Goal: Information Seeking & Learning: Learn about a topic

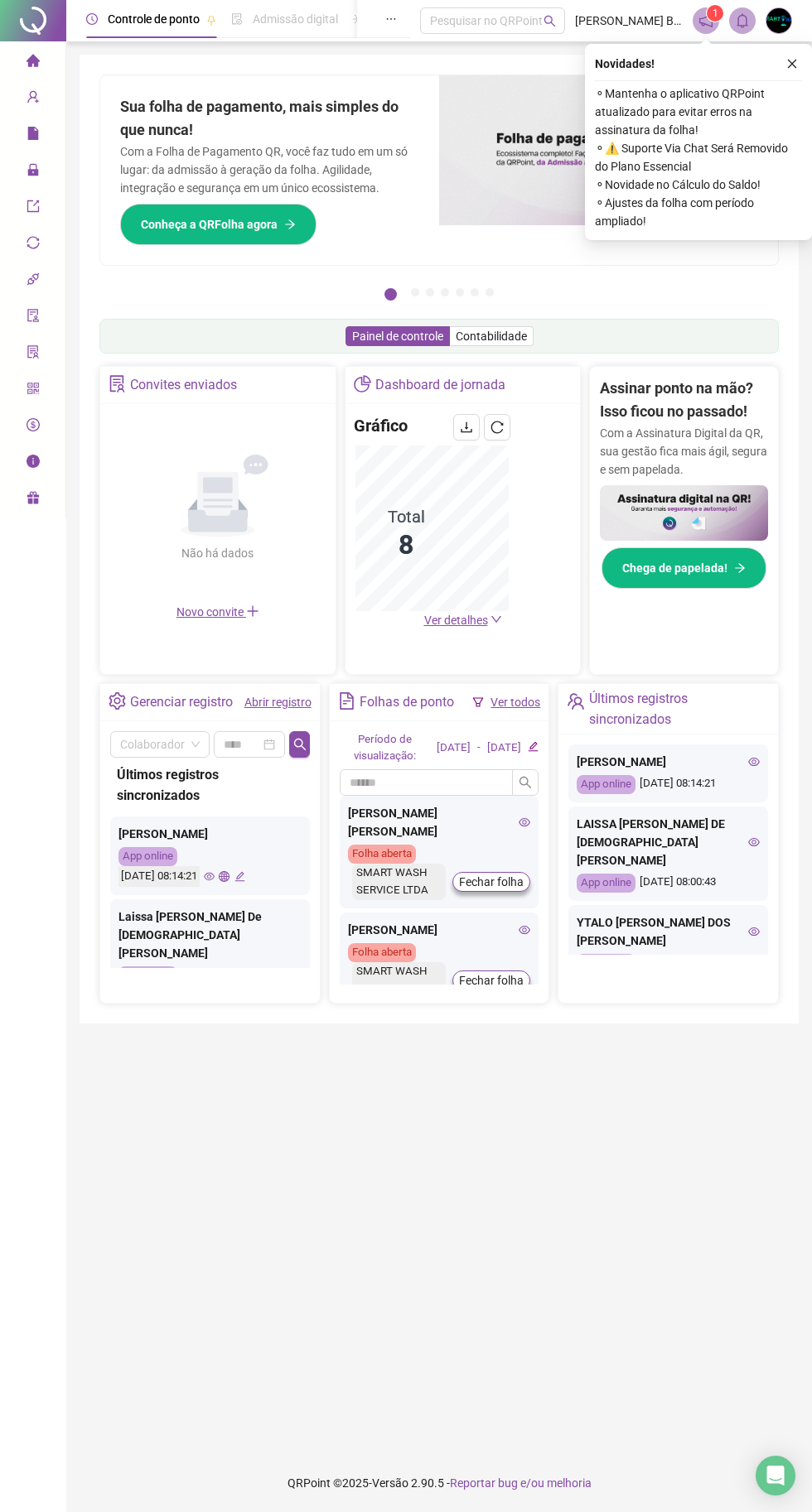
click at [779, 54] on div "Novidades !" at bounding box center [698, 64] width 208 height 20
click at [784, 58] on button "button" at bounding box center [792, 64] width 20 height 20
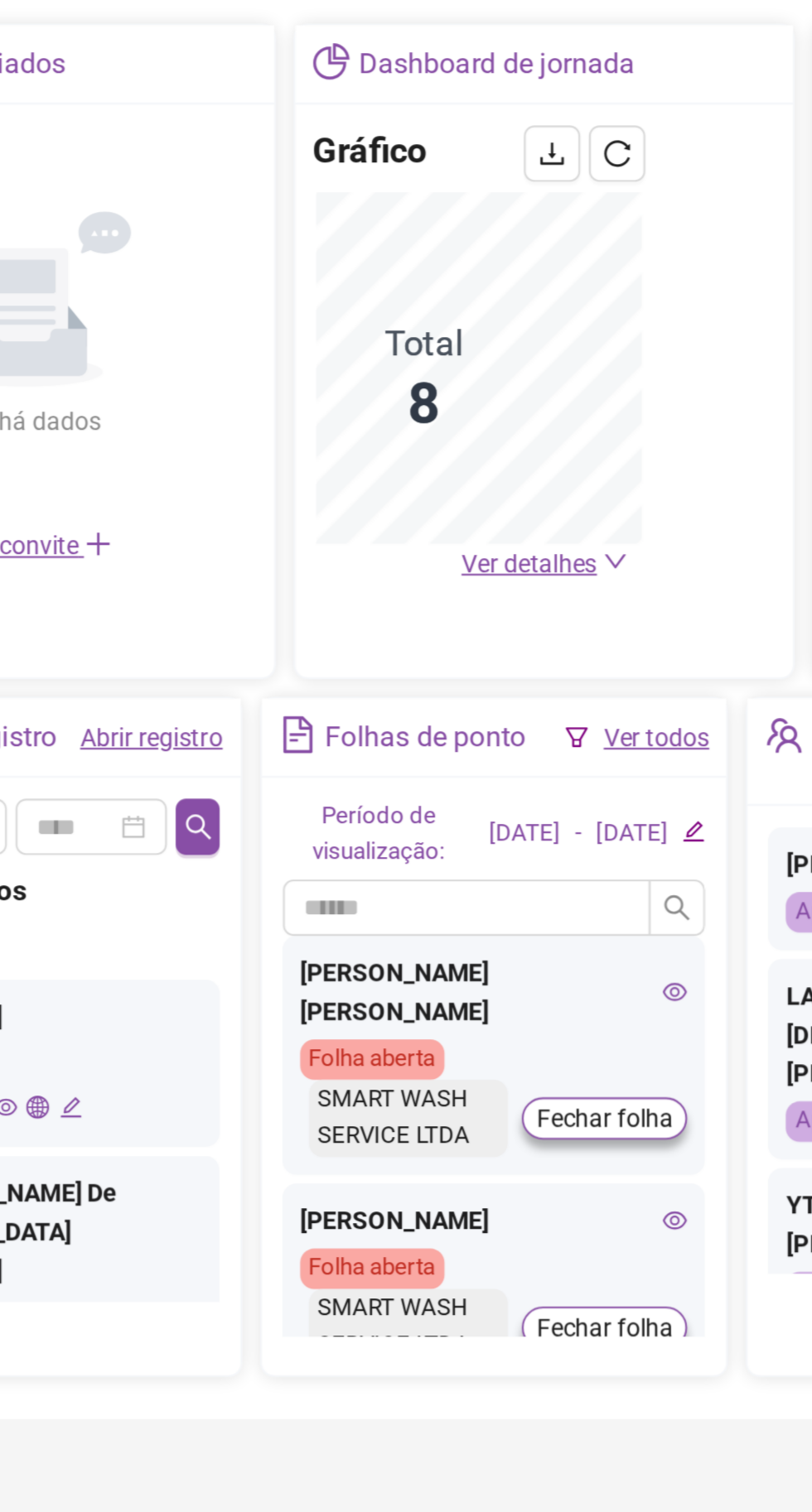
scroll to position [1, 0]
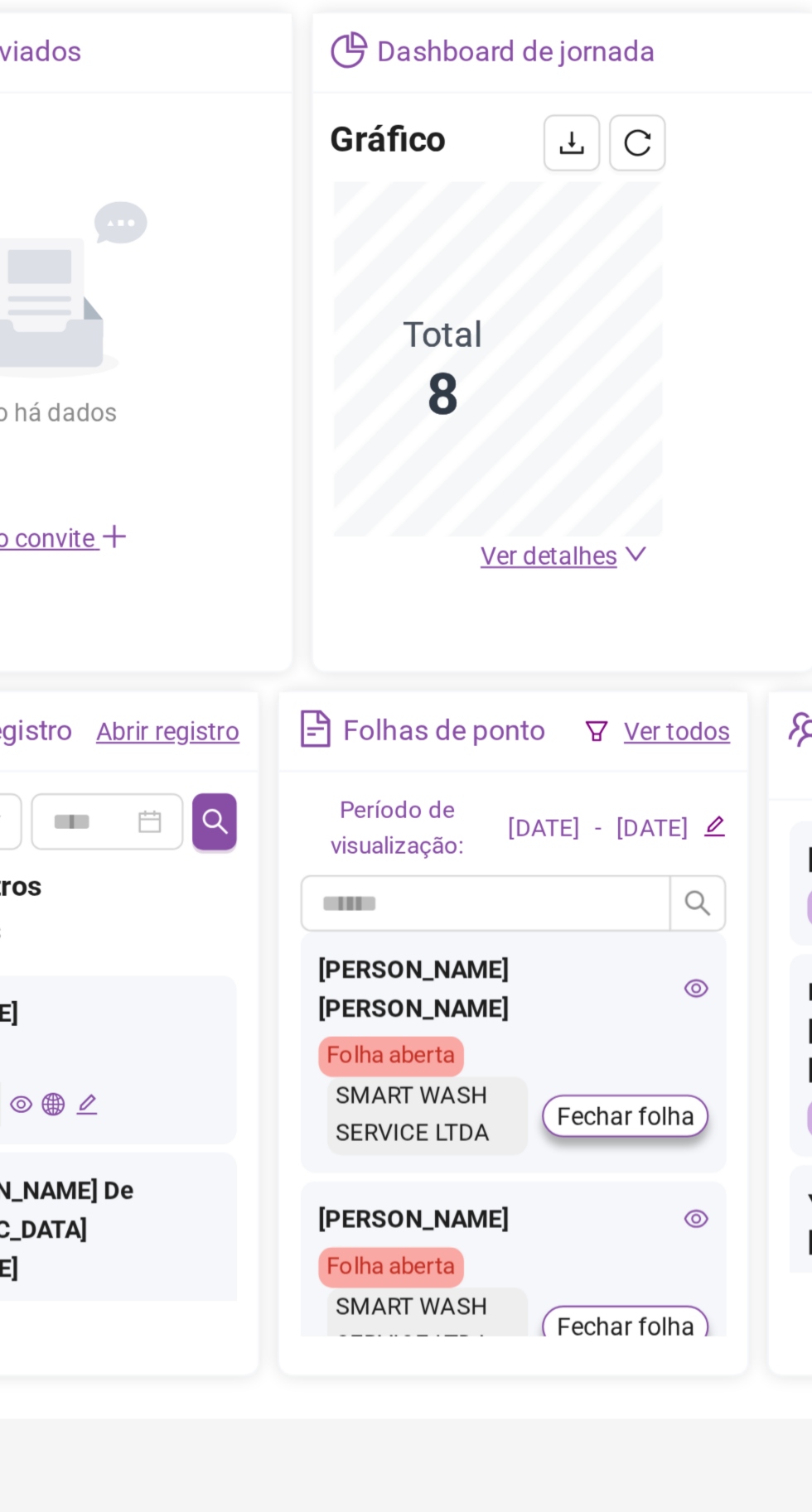
click at [463, 622] on span "Ver detalhes" at bounding box center [456, 620] width 64 height 14
